Goal: Task Accomplishment & Management: Manage account settings

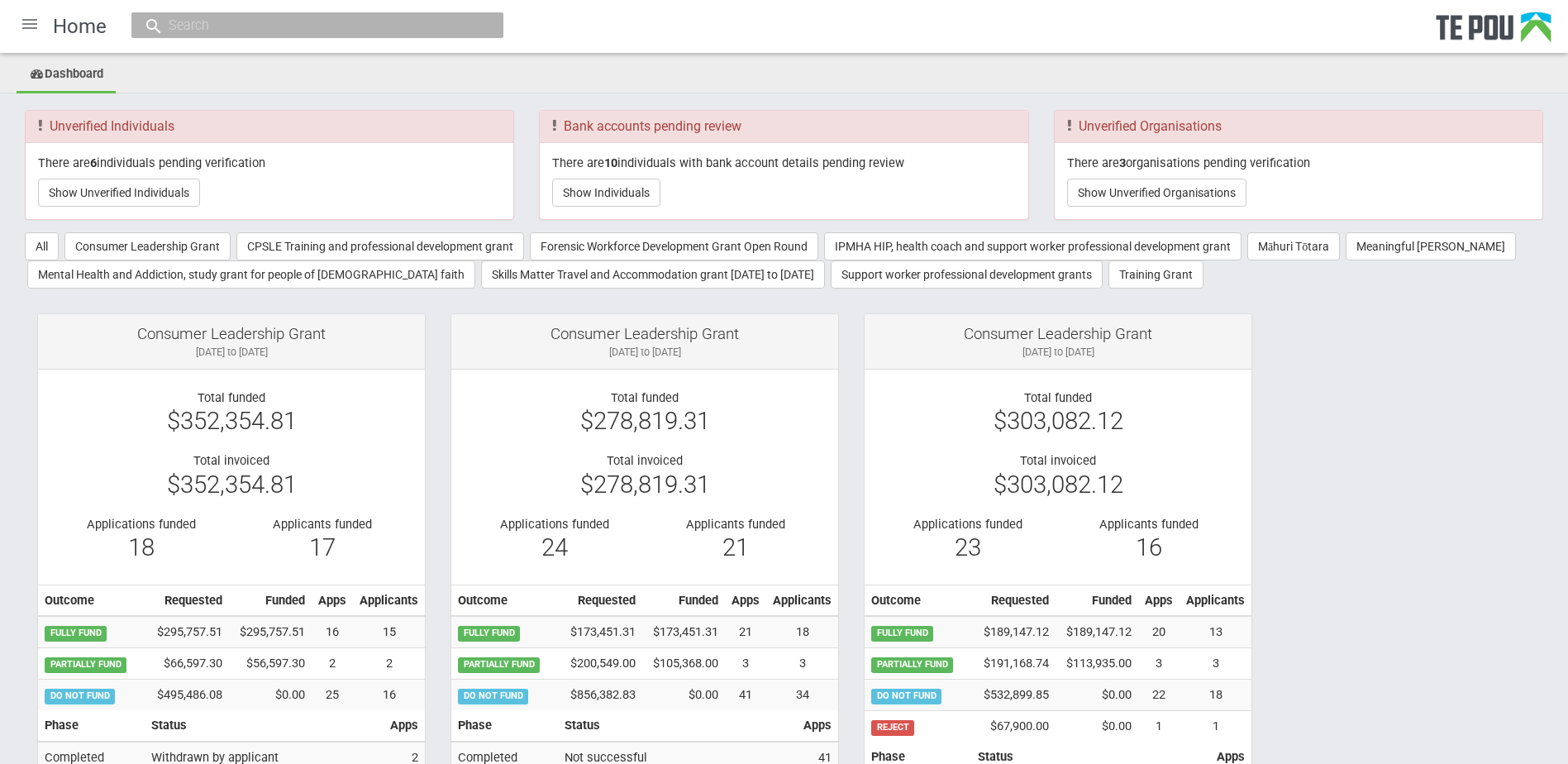
click at [30, 28] on div at bounding box center [29, 24] width 40 height 40
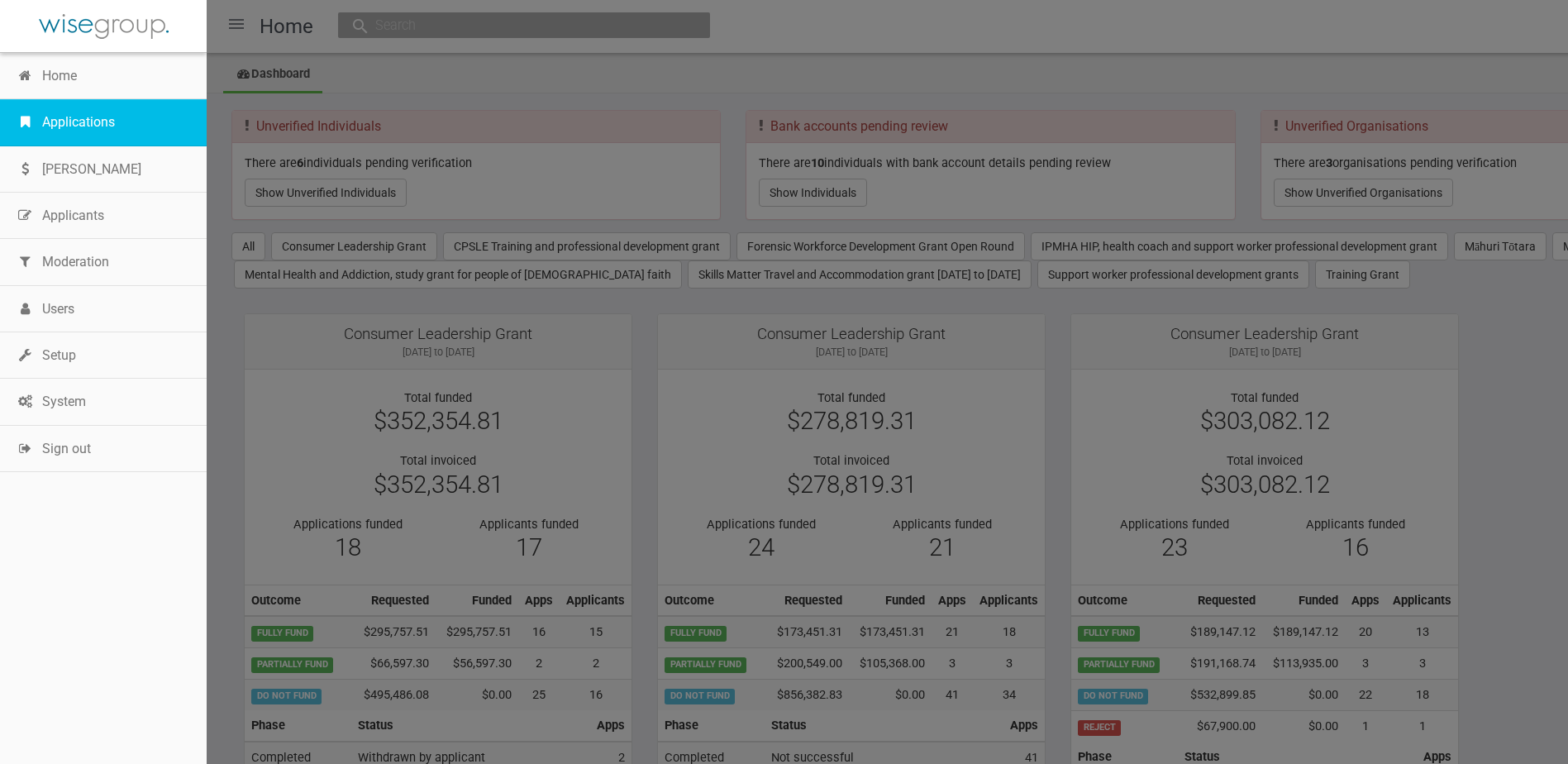
click at [98, 124] on link "Applications" at bounding box center [103, 121] width 206 height 46
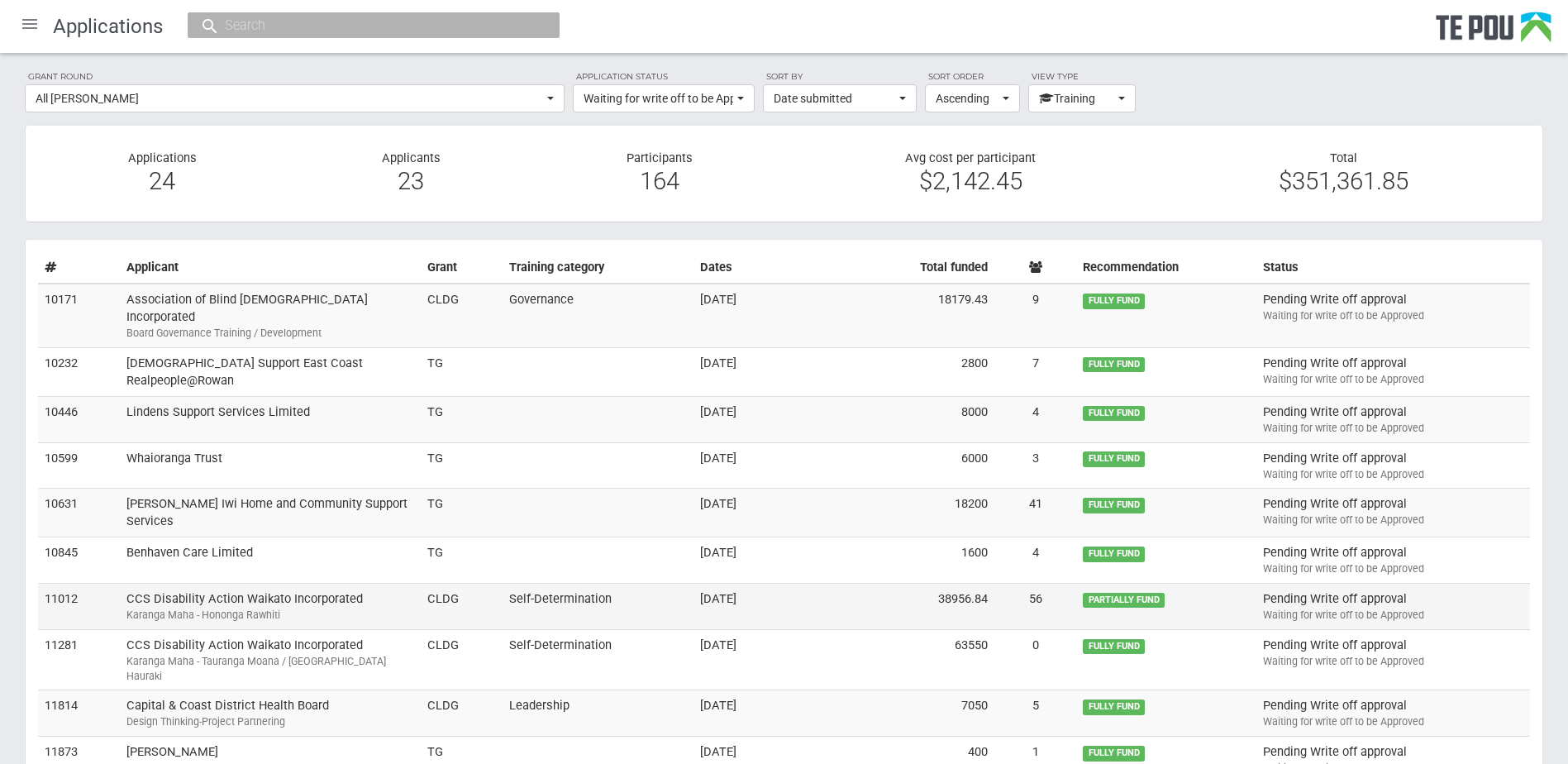
click at [553, 600] on td "Self-Determination" at bounding box center [598, 606] width 191 height 46
click at [27, 20] on div at bounding box center [29, 24] width 40 height 40
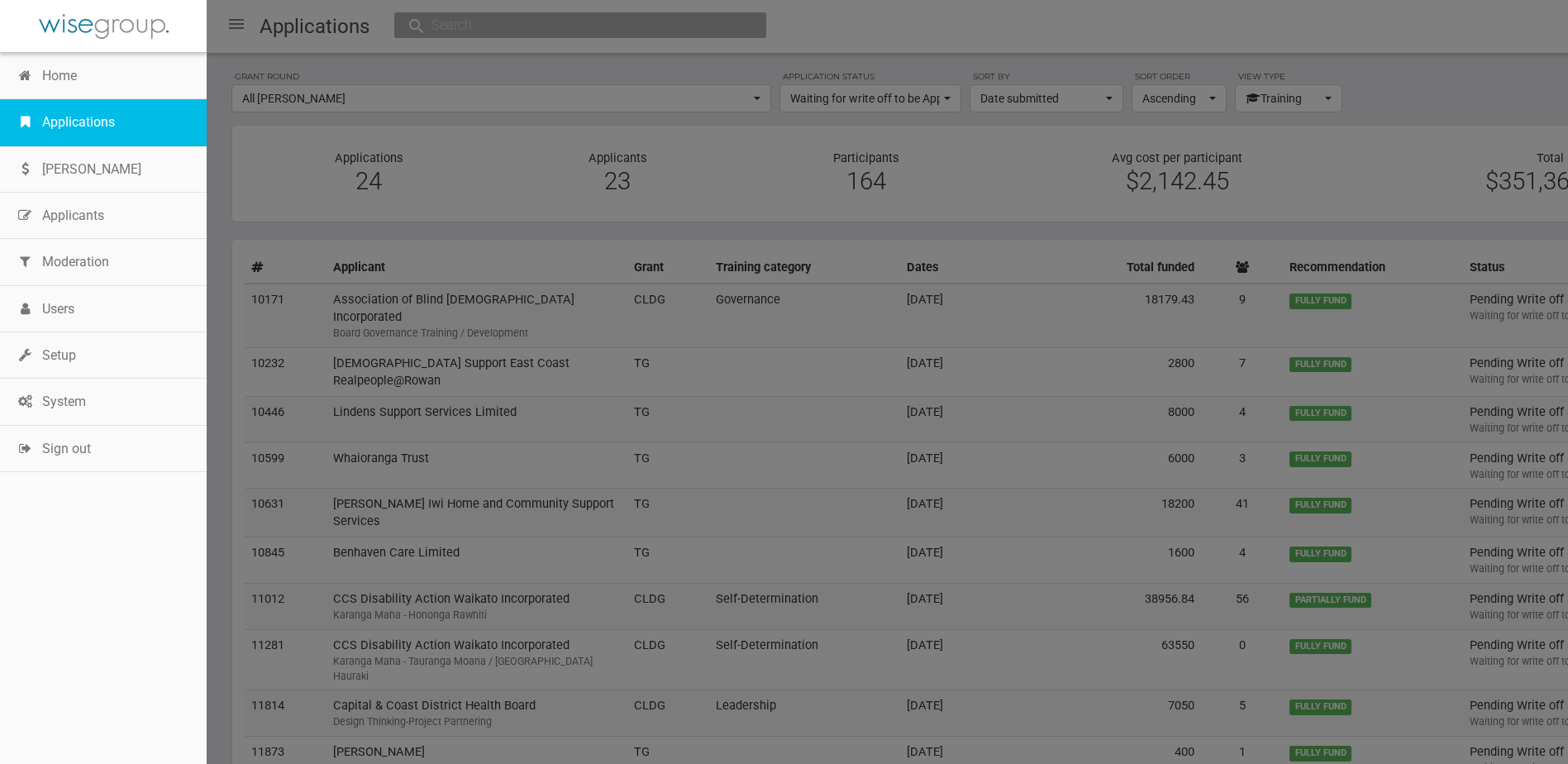
click at [60, 127] on link "Applications" at bounding box center [103, 121] width 206 height 46
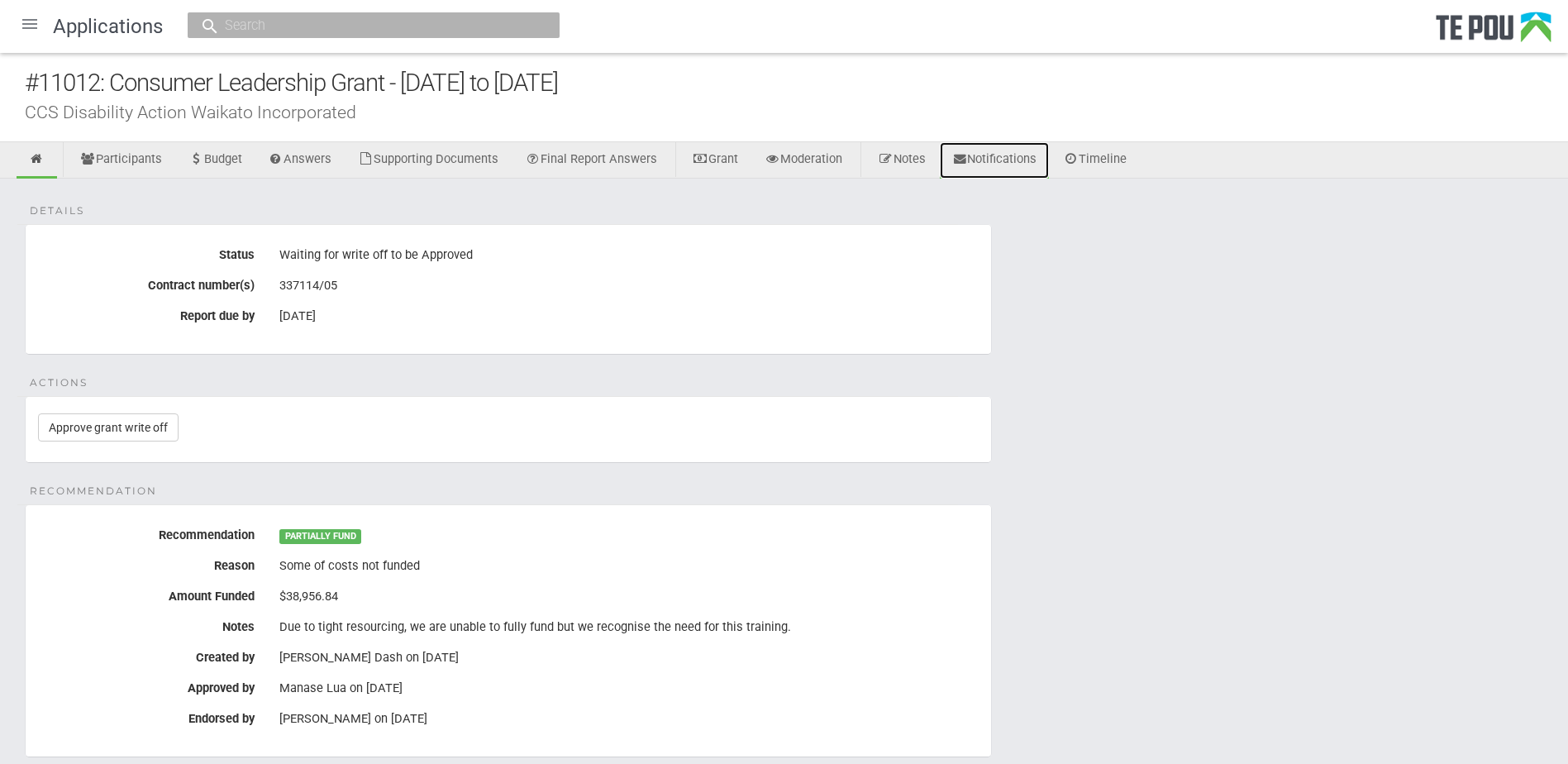
click at [1008, 160] on link "Notifications" at bounding box center [994, 160] width 110 height 36
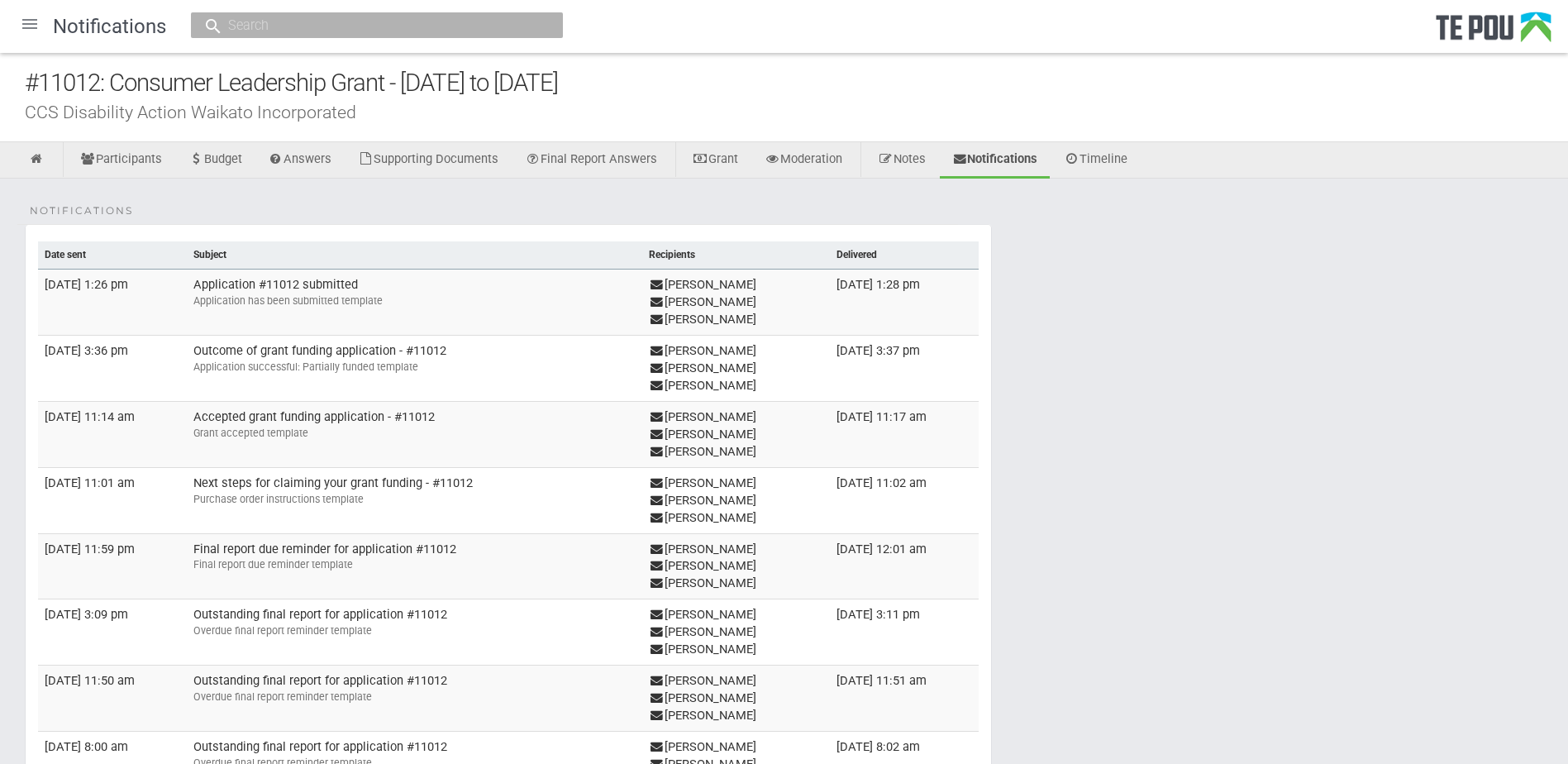
click at [934, 164] on link "Notes" at bounding box center [901, 160] width 73 height 36
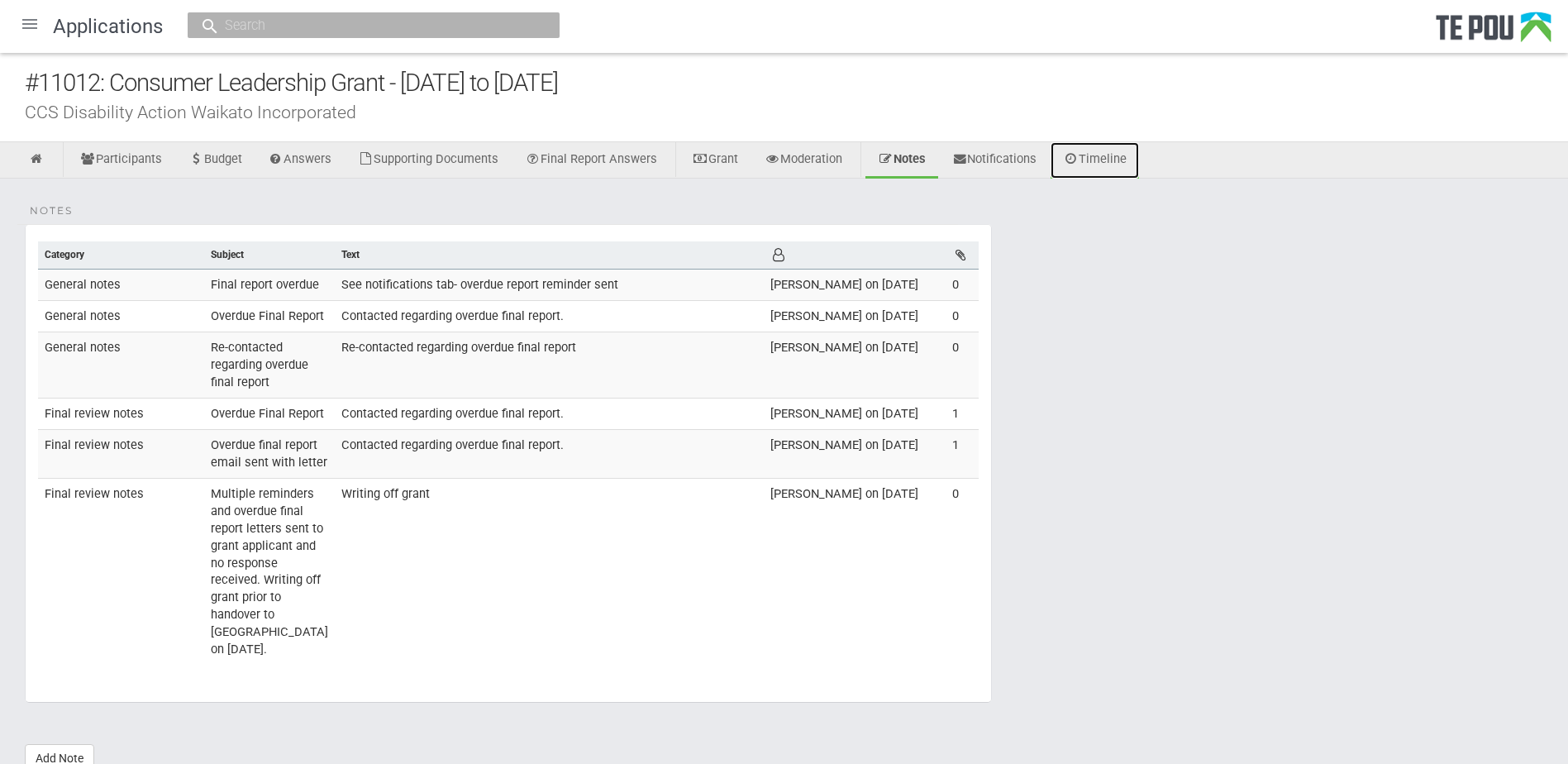
click at [1105, 159] on link "Timeline" at bounding box center [1095, 160] width 88 height 36
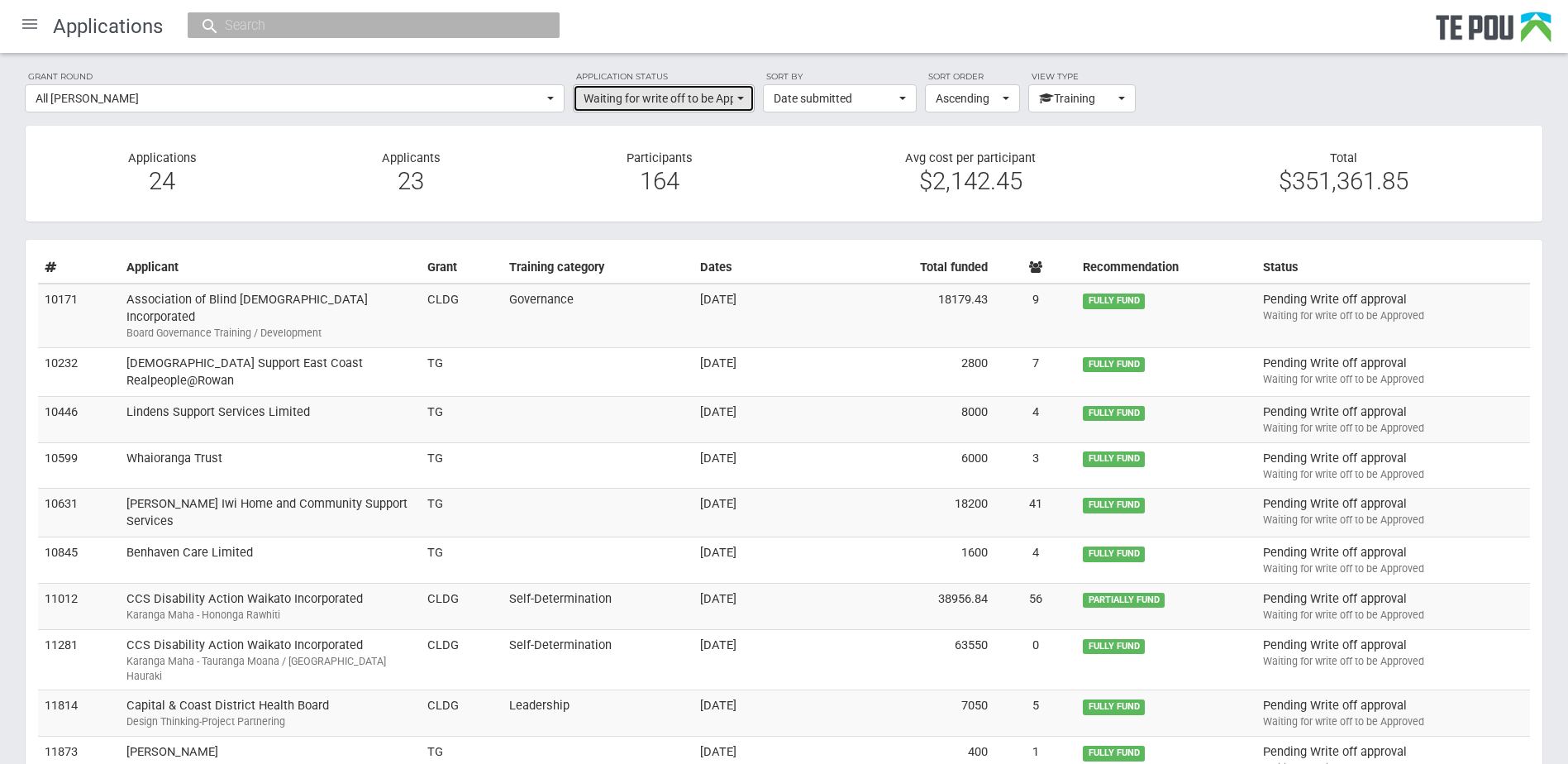
click at [606, 99] on span "Waiting for write off to be Approved" at bounding box center [658, 98] width 150 height 16
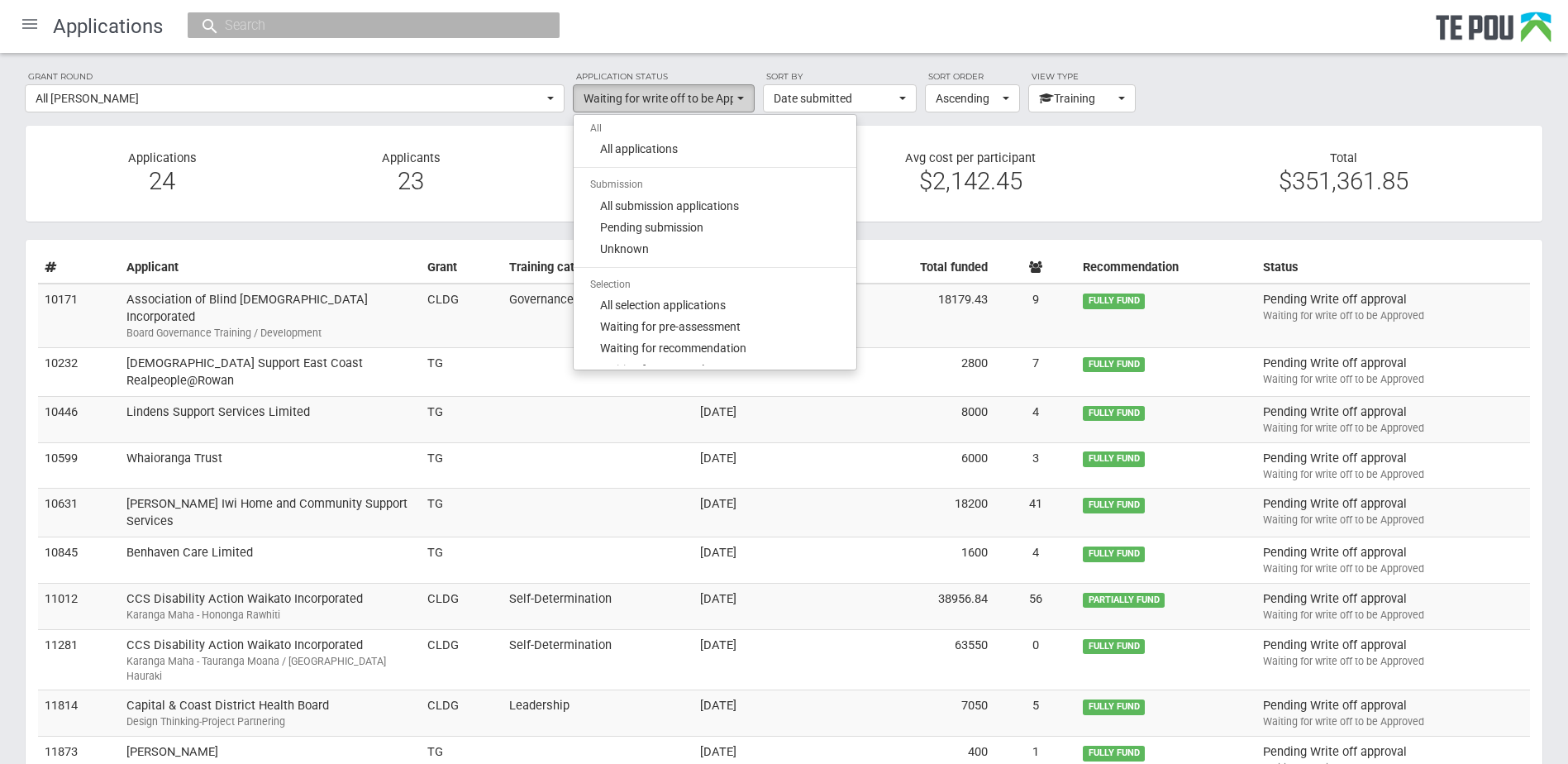
scroll to position [675, 0]
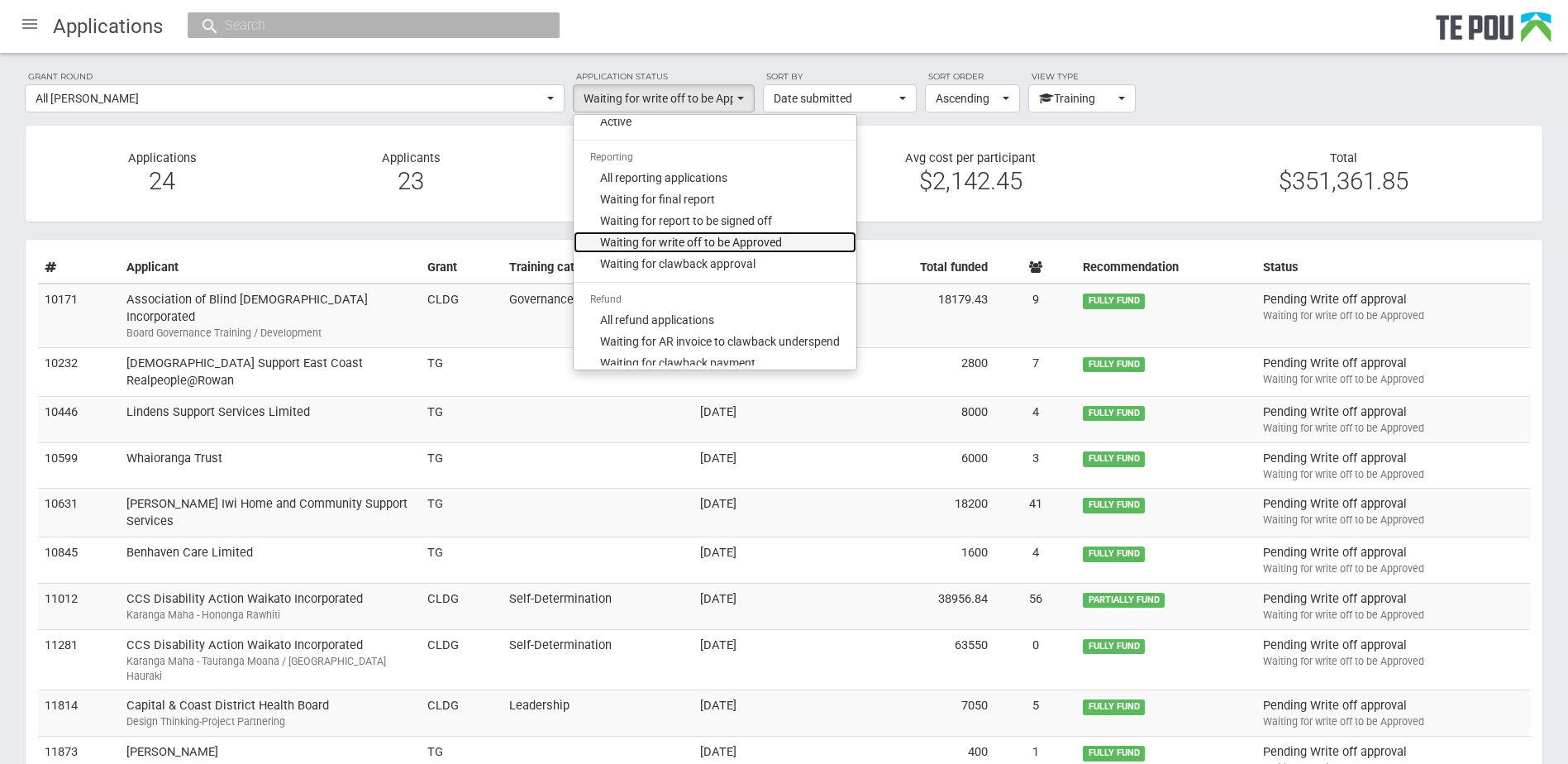
click at [667, 239] on span "Waiting for write off to be Approved" at bounding box center [691, 242] width 182 height 16
select select "321"
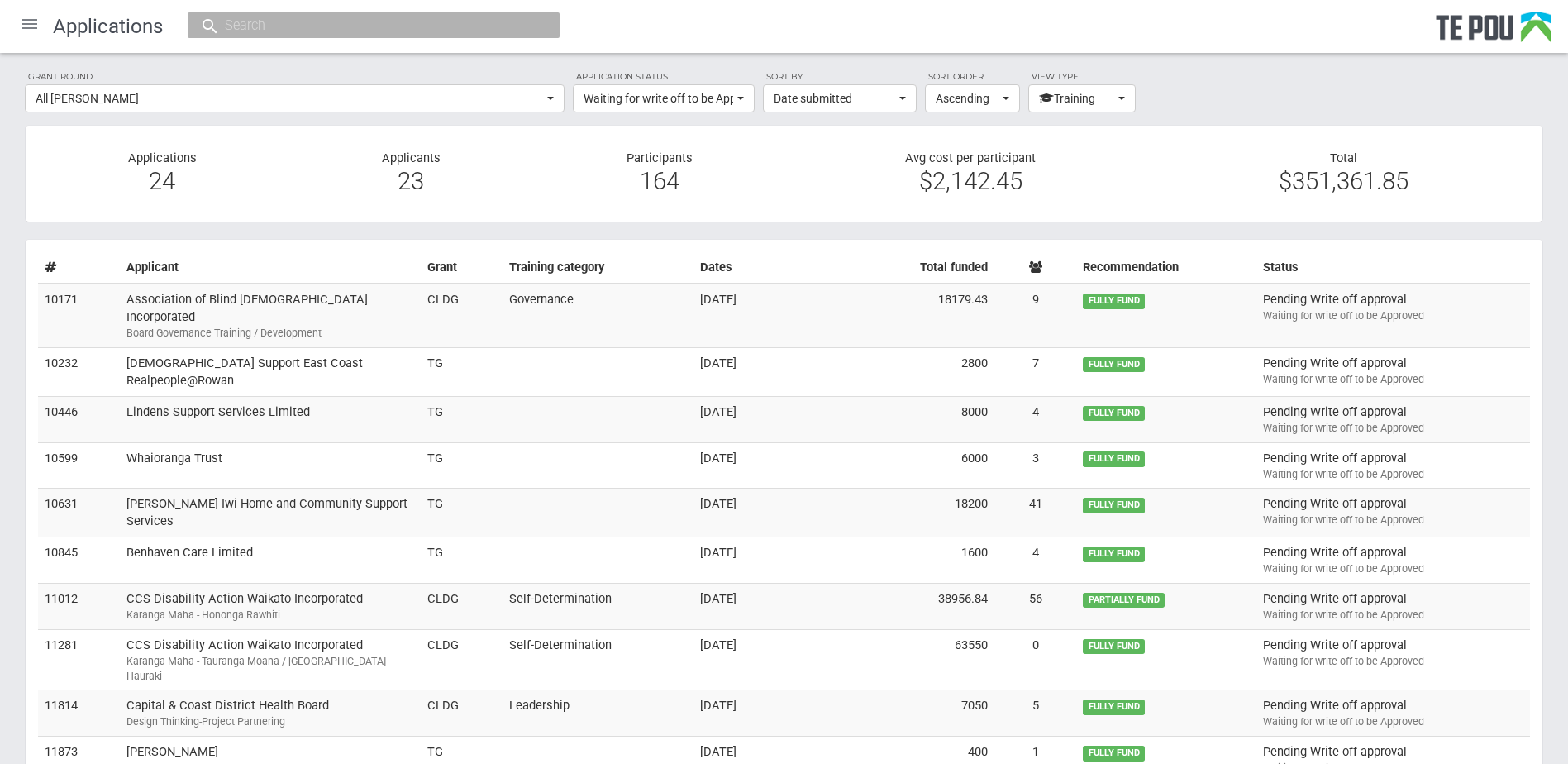
click at [554, 133] on section "Applications 24 Applicants 23 Participants 164 Avg cost per participant $2,142.…" at bounding box center [784, 173] width 1518 height 98
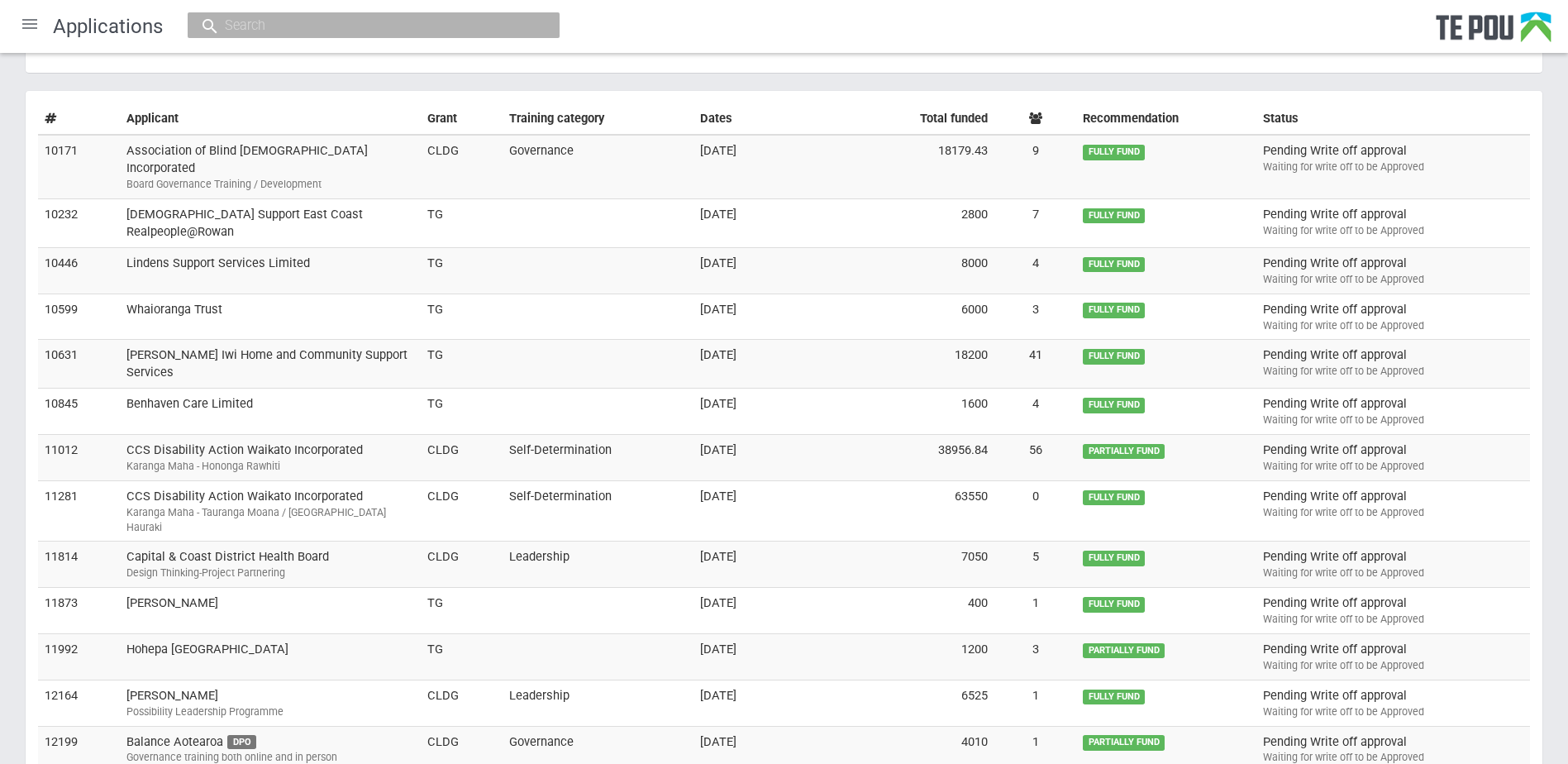
scroll to position [0, 0]
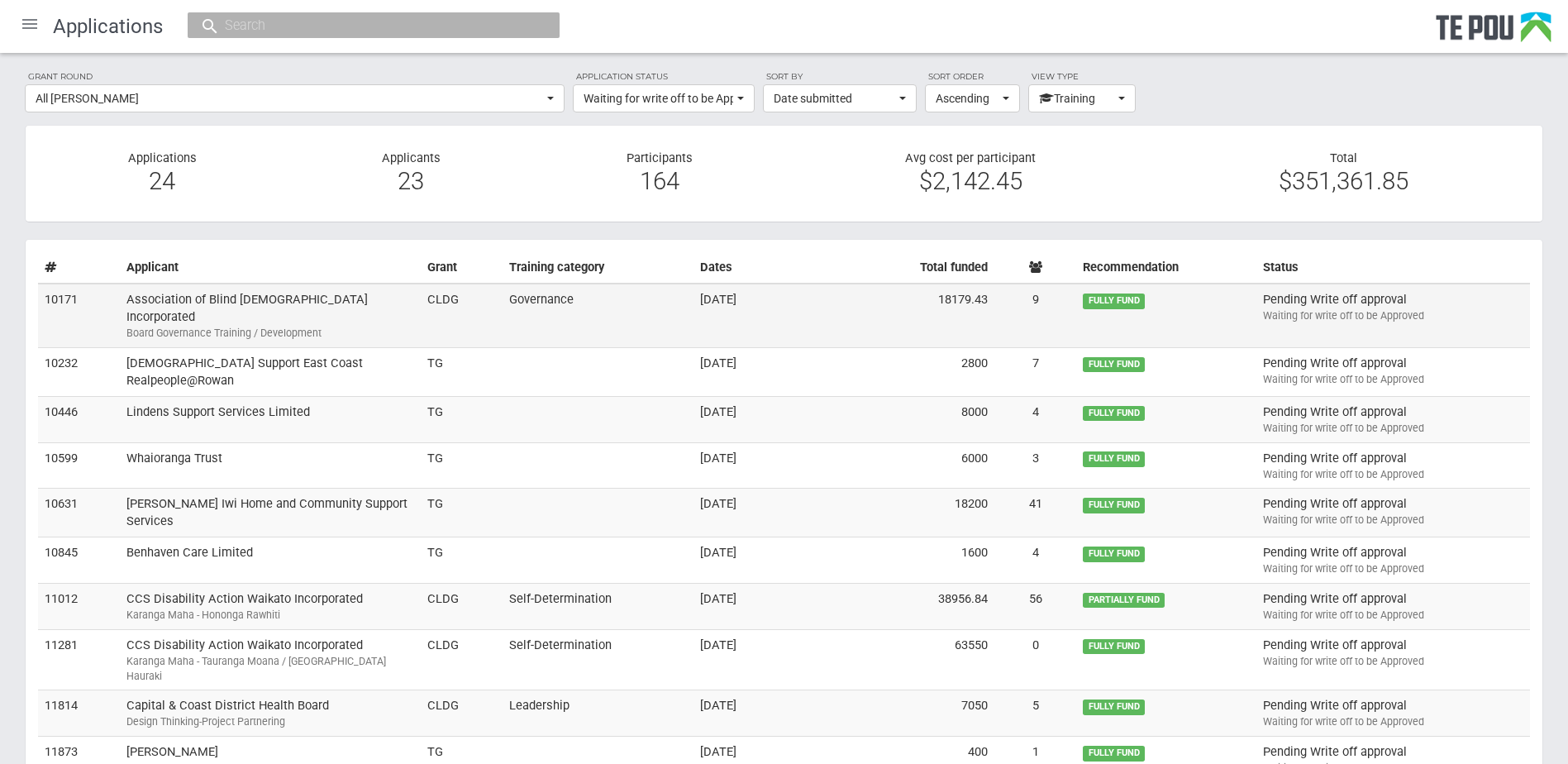
click at [403, 299] on td "Association of Blind Citizens of New Zealand Incorporated Board Governance Trai…" at bounding box center [270, 315] width 301 height 63
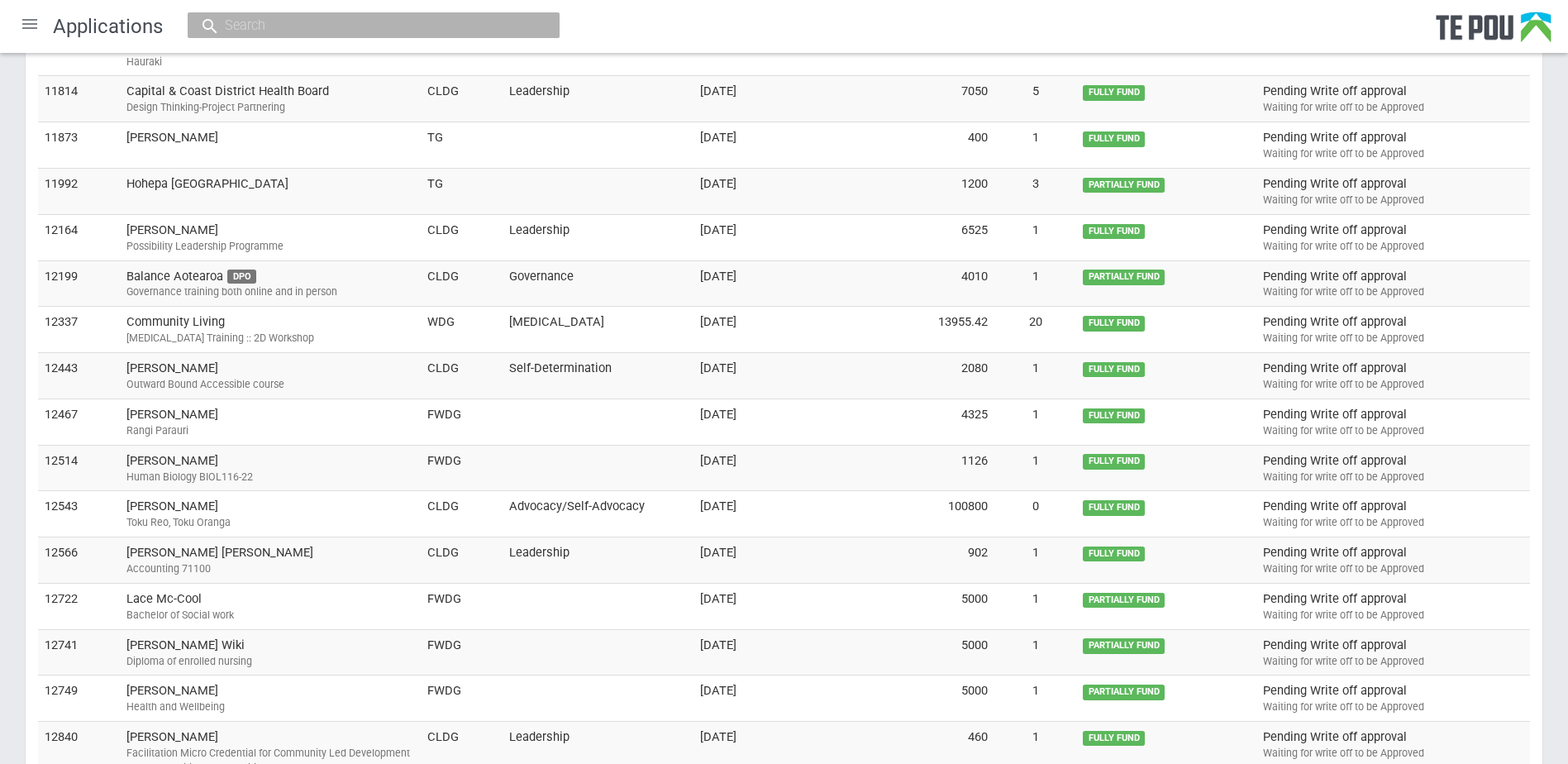
scroll to position [744, 0]
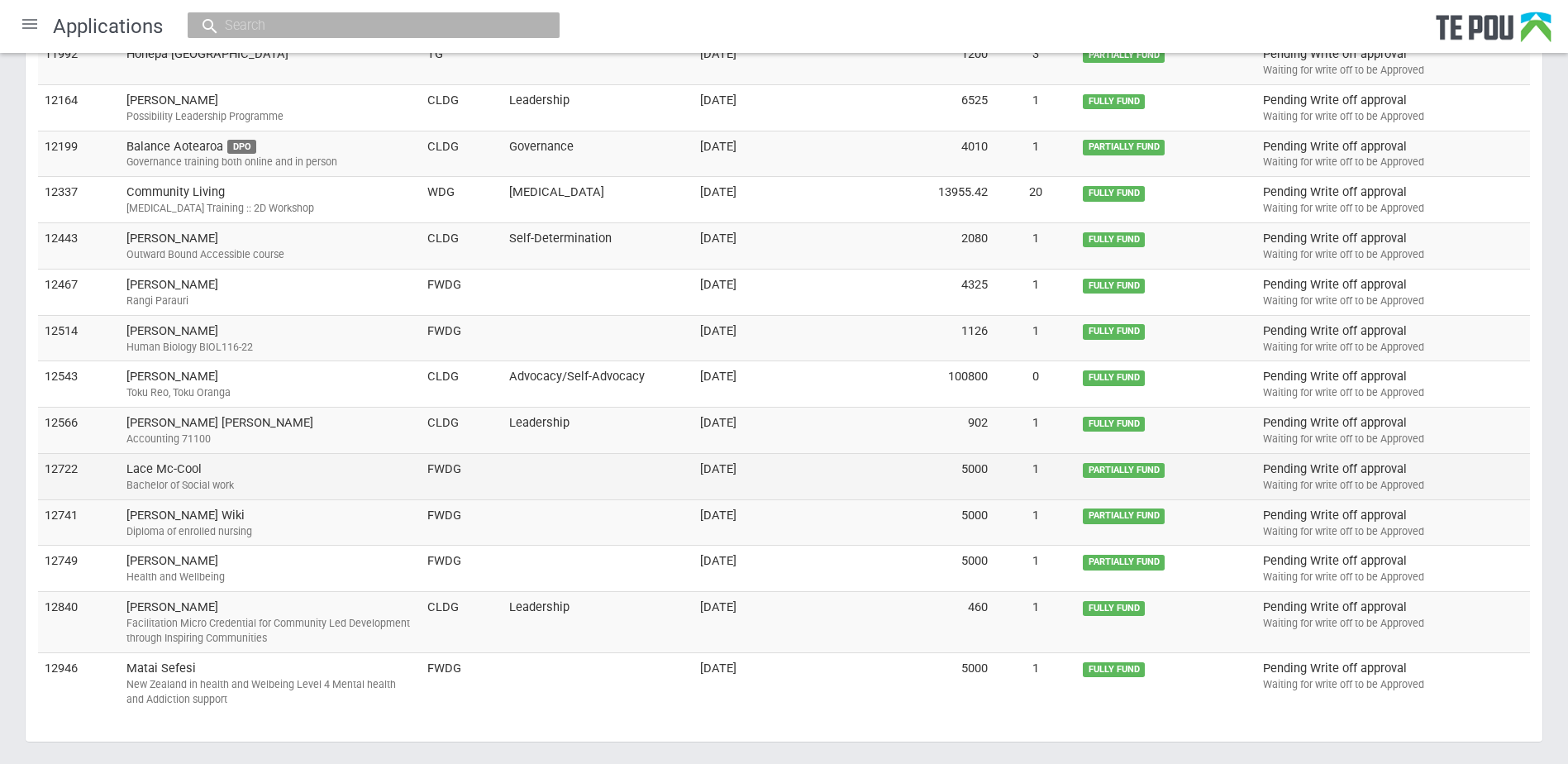
click at [388, 478] on div "Bachelor of Social work" at bounding box center [270, 485] width 288 height 15
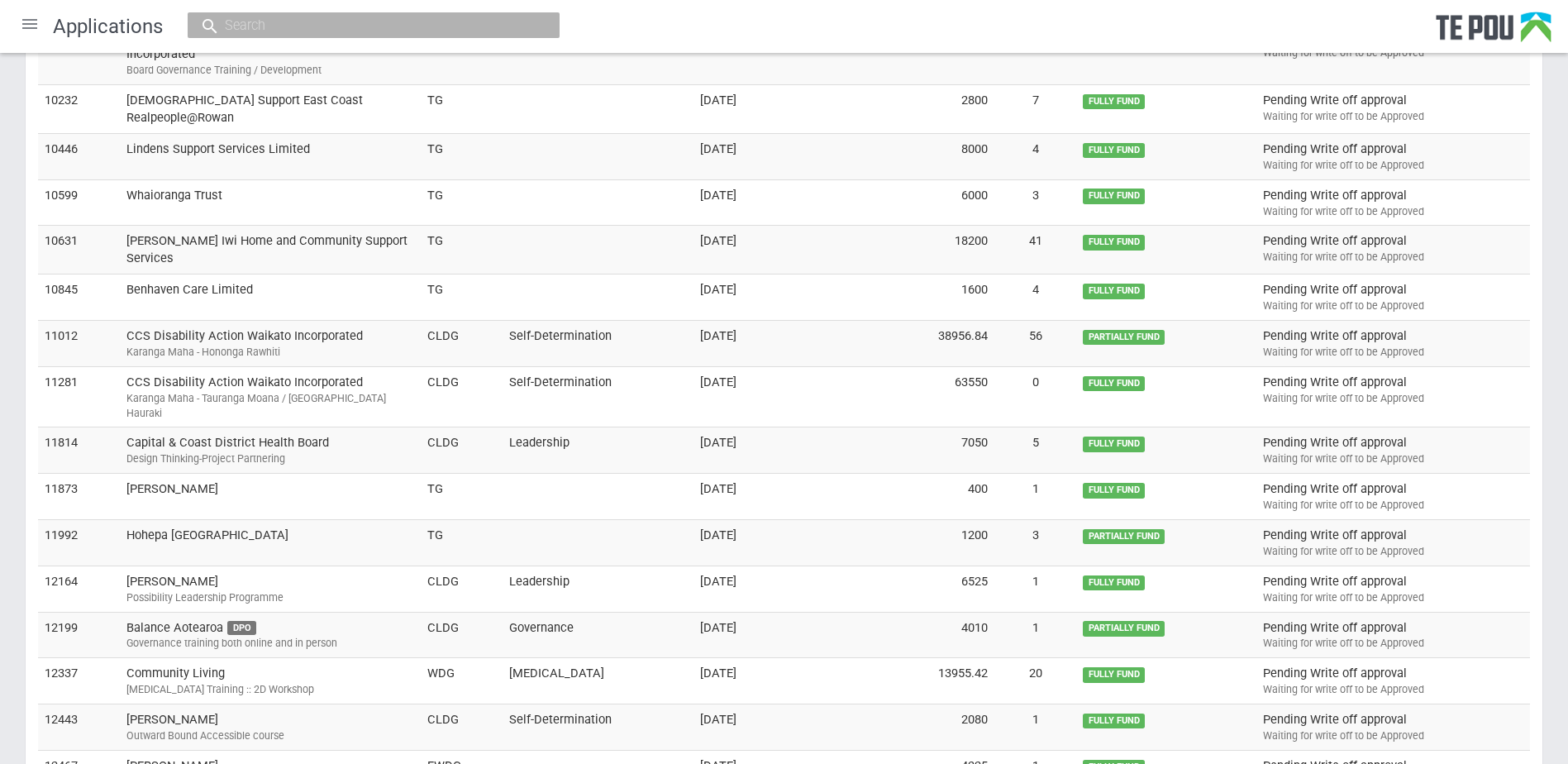
scroll to position [0, 0]
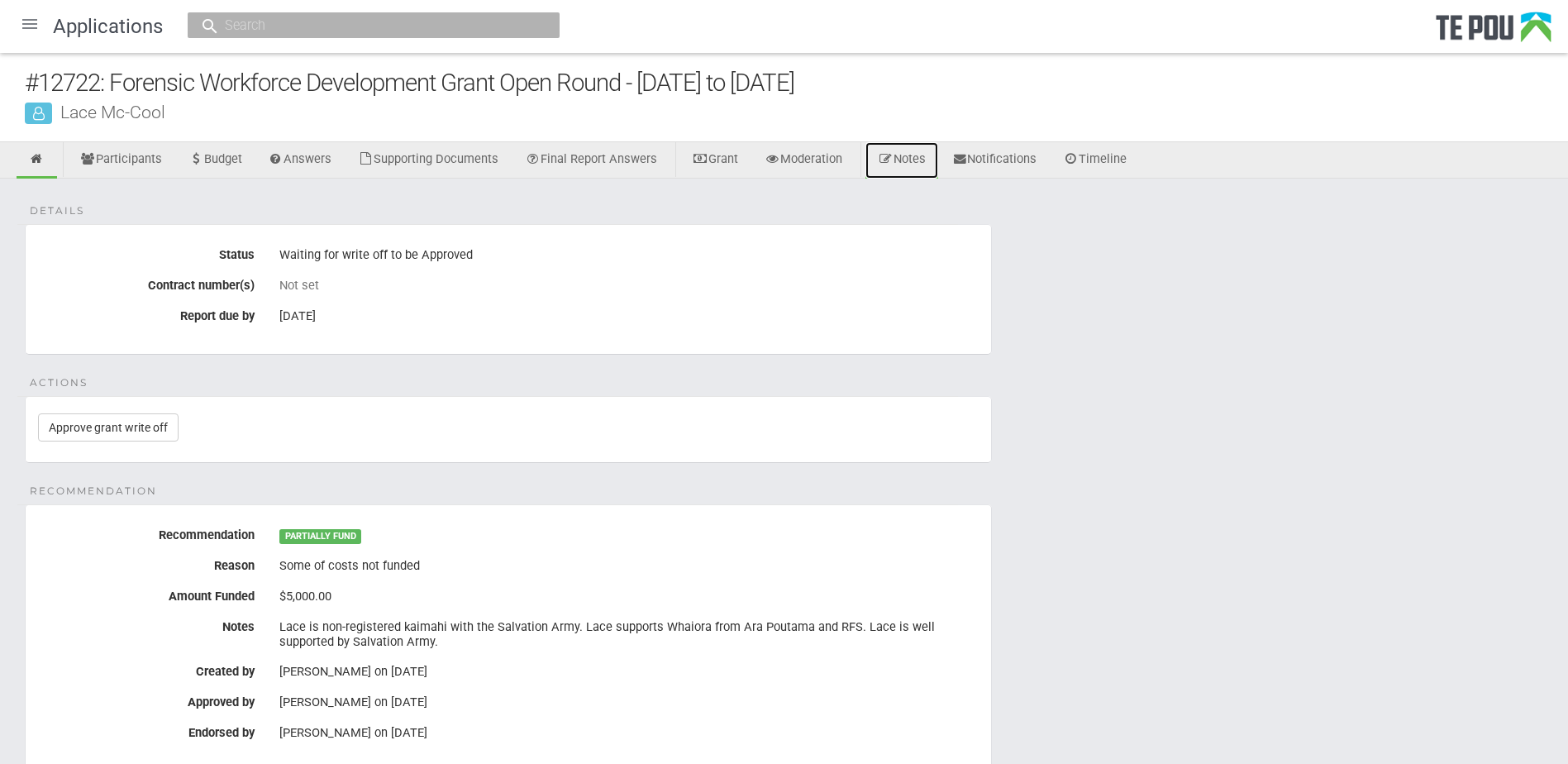
click at [934, 153] on link "Notes" at bounding box center [901, 160] width 73 height 36
